Goal: Information Seeking & Learning: Learn about a topic

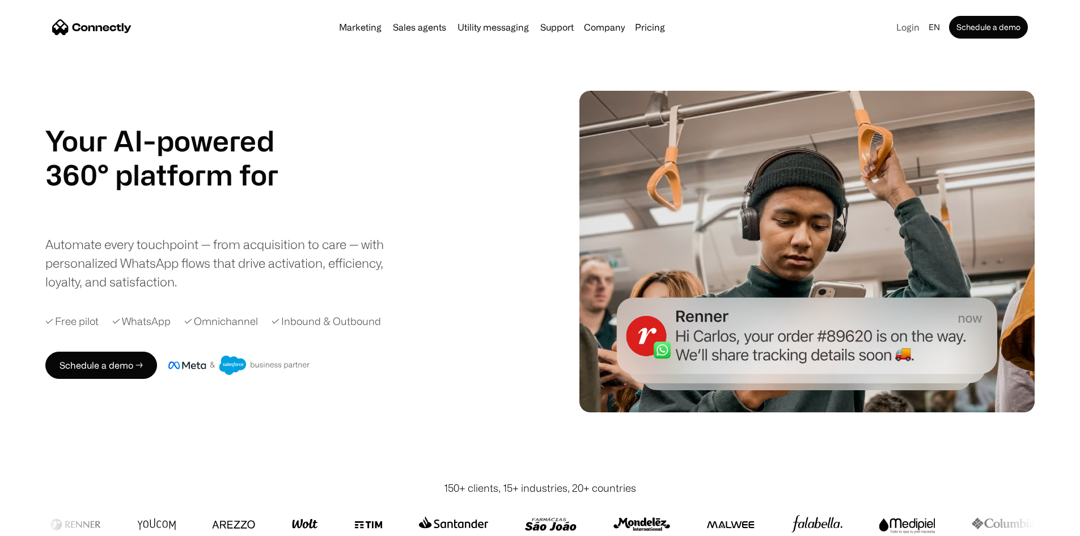
click at [892, 27] on link "Login" at bounding box center [908, 27] width 32 height 16
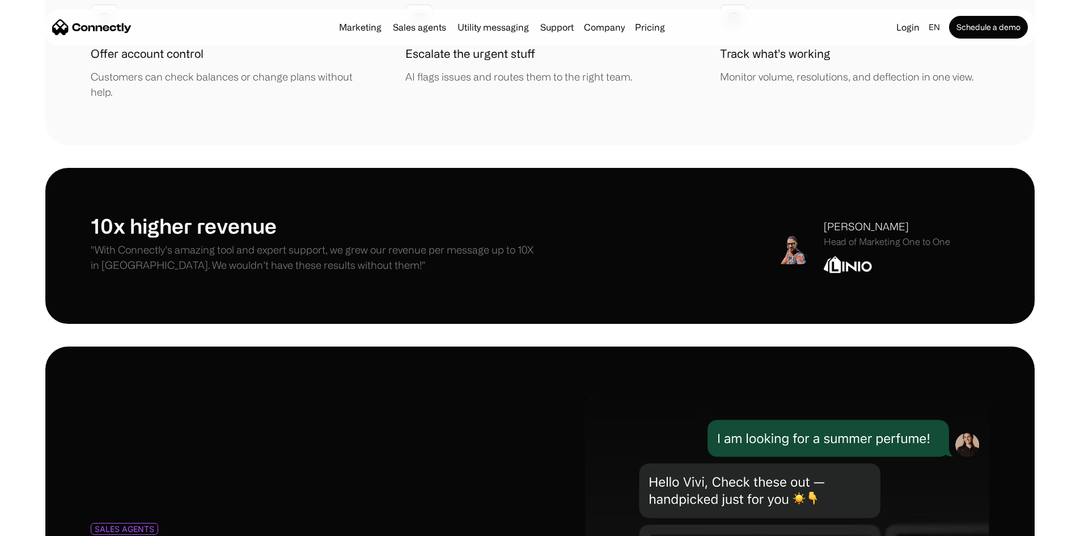
scroll to position [5034, 0]
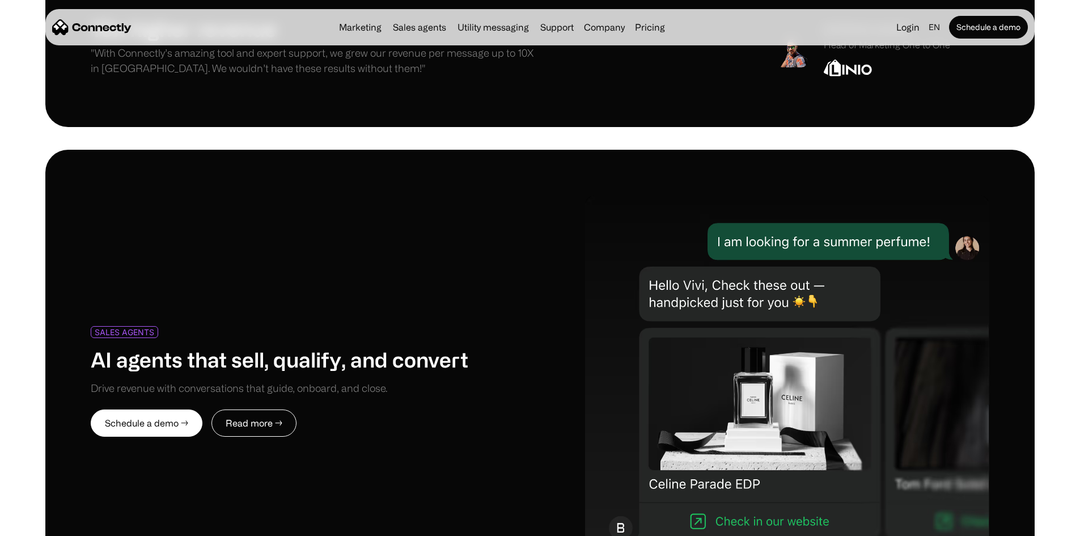
drag, startPoint x: 714, startPoint y: 200, endPoint x: 714, endPoint y: 224, distance: 24.4
click at [713, 209] on div "SALES AGENTS AI agents that sell, qualify, and convert Drive revenue with conve…" at bounding box center [539, 482] width 989 height 665
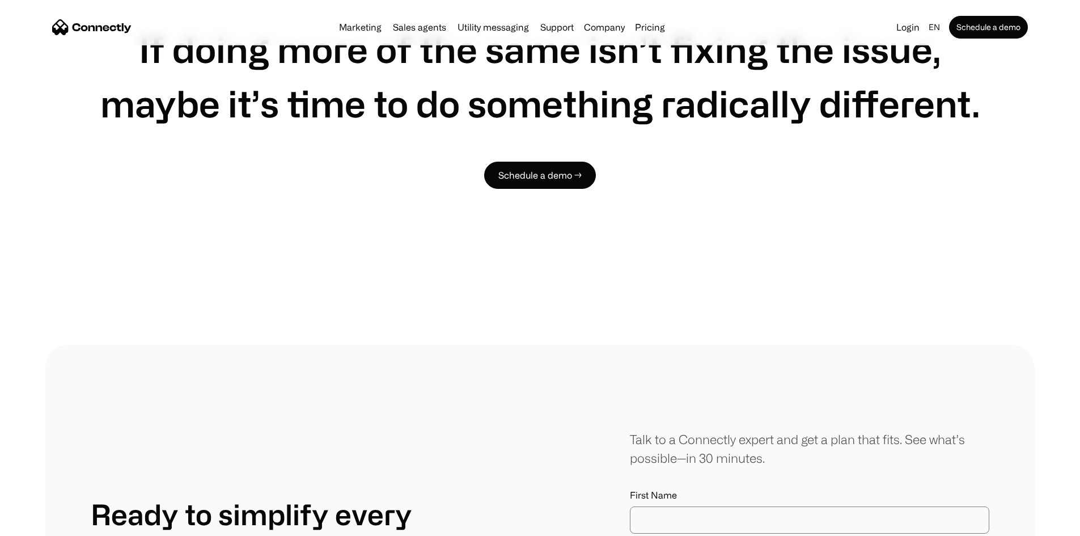
scroll to position [5828, 0]
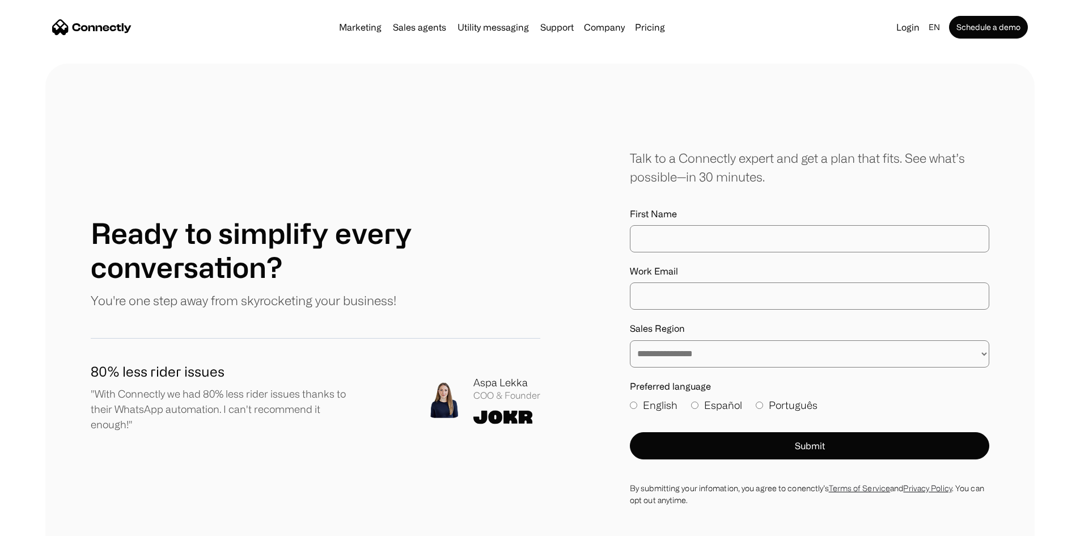
scroll to position [6299, 0]
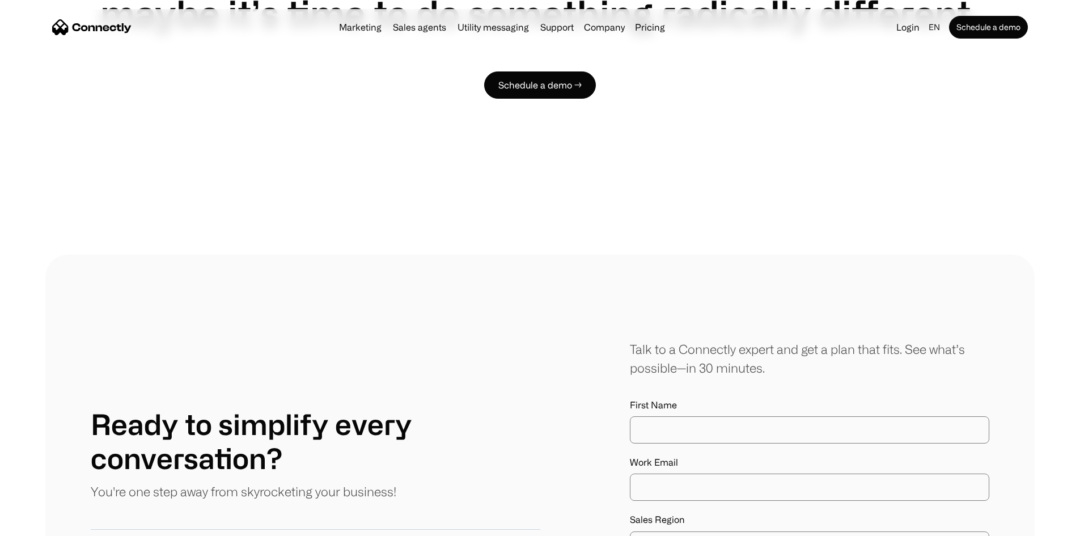
scroll to position [6073, 0]
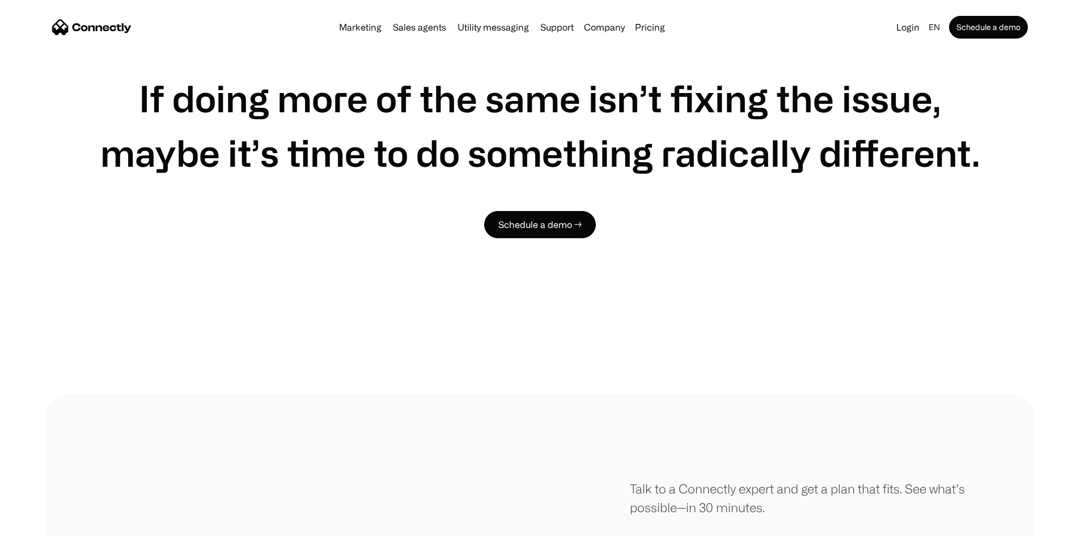
scroll to position [5959, 0]
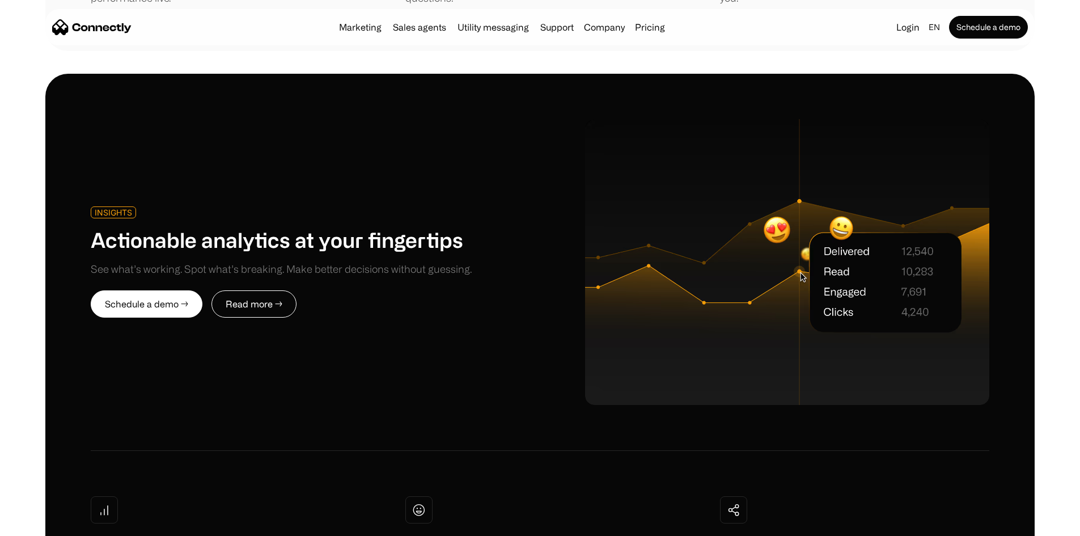
scroll to position [2814, 0]
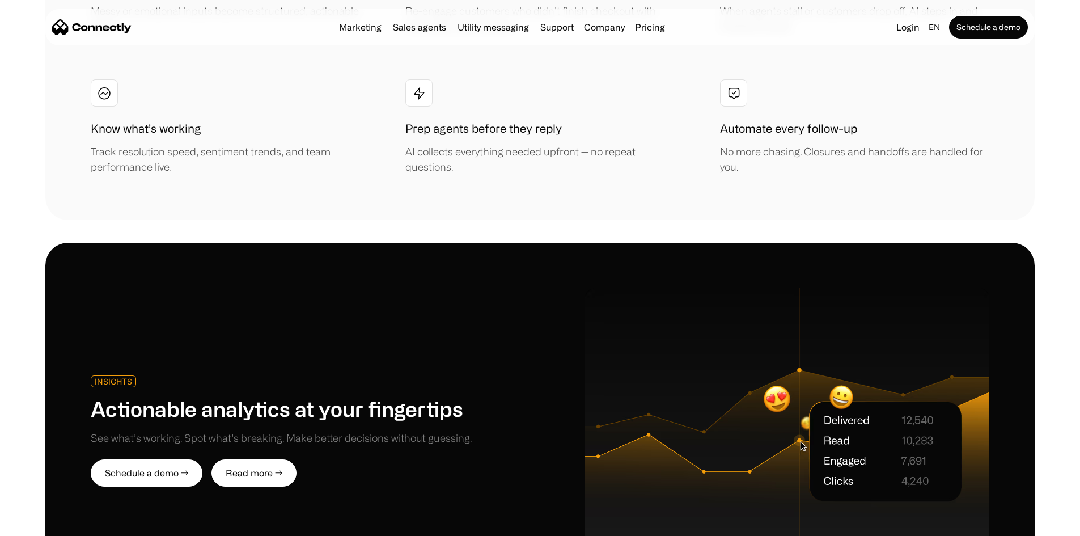
click at [296, 459] on link "Read more →" at bounding box center [253, 472] width 85 height 27
